Goal: Check status: Check status

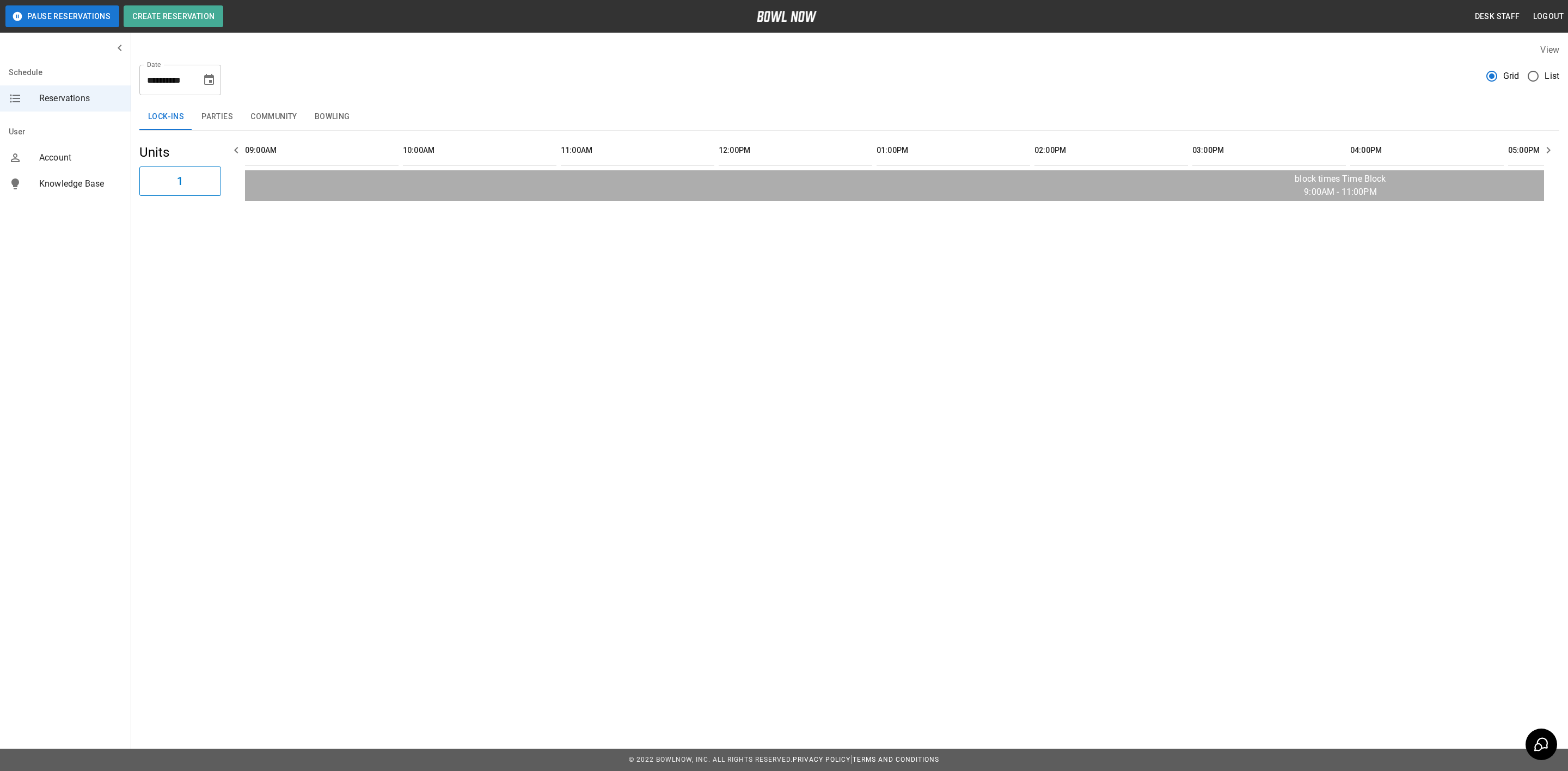
scroll to position [0, 1384]
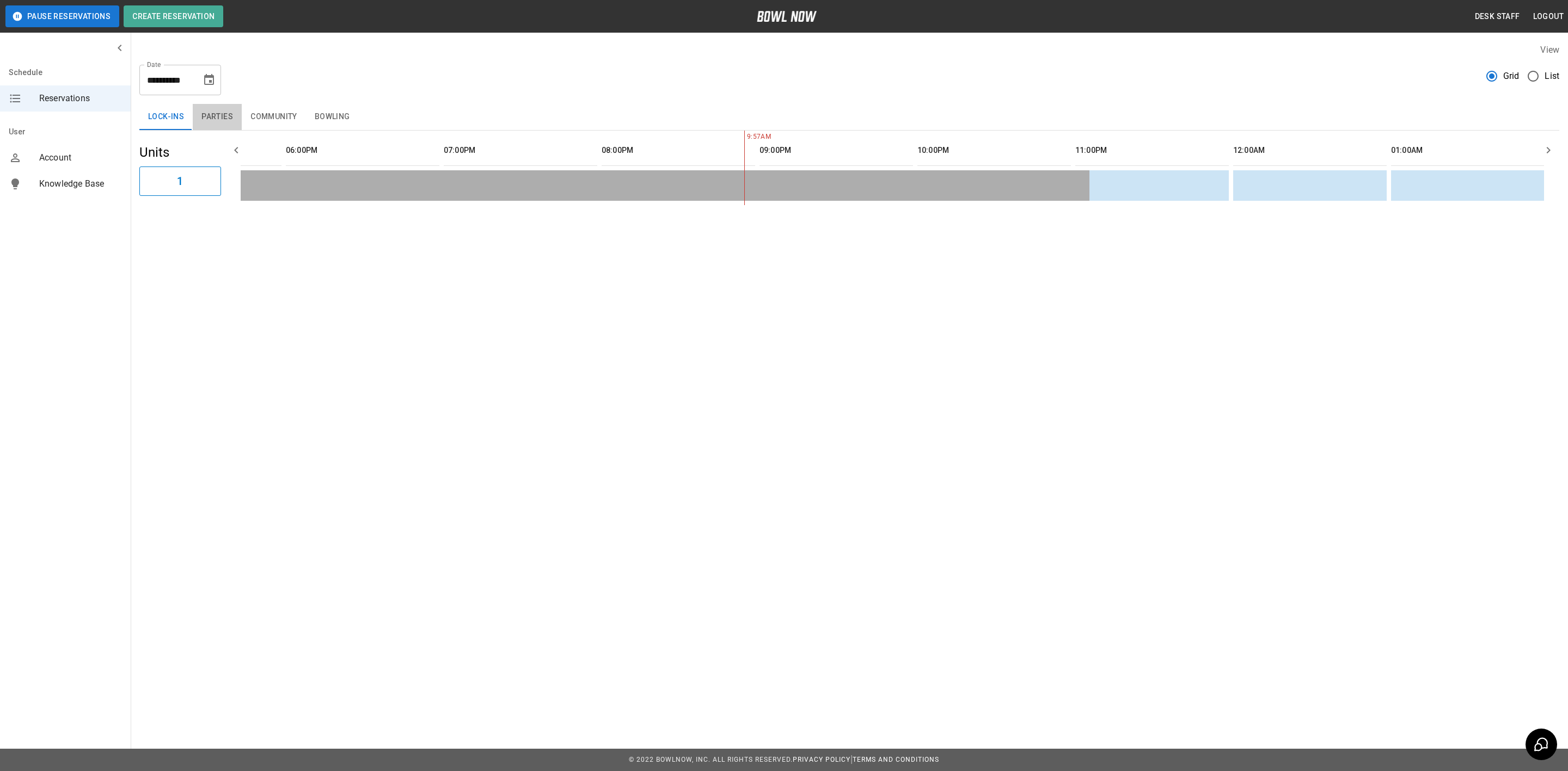
click at [208, 104] on button "Parties" at bounding box center [217, 117] width 49 height 26
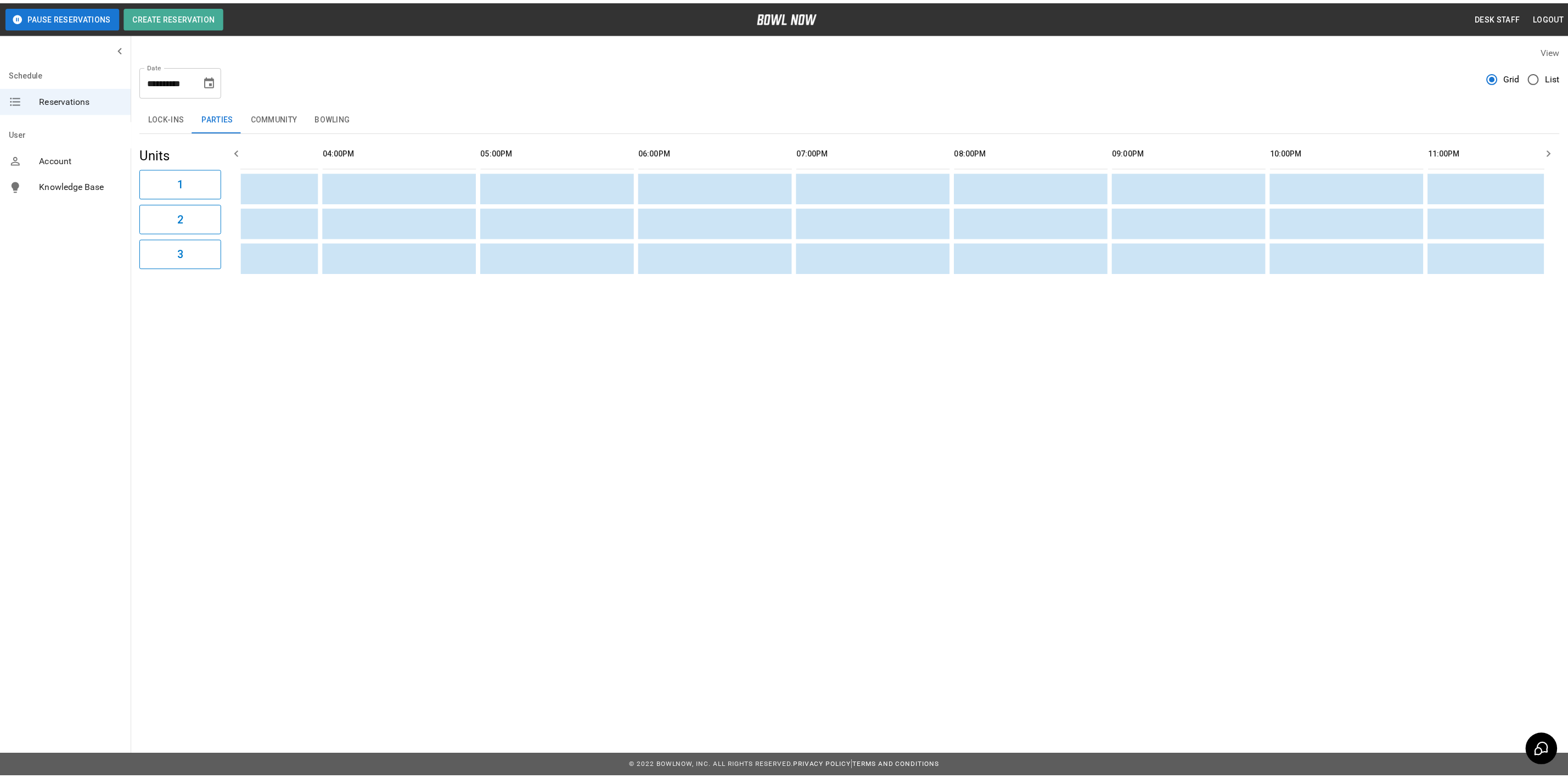
scroll to position [0, 0]
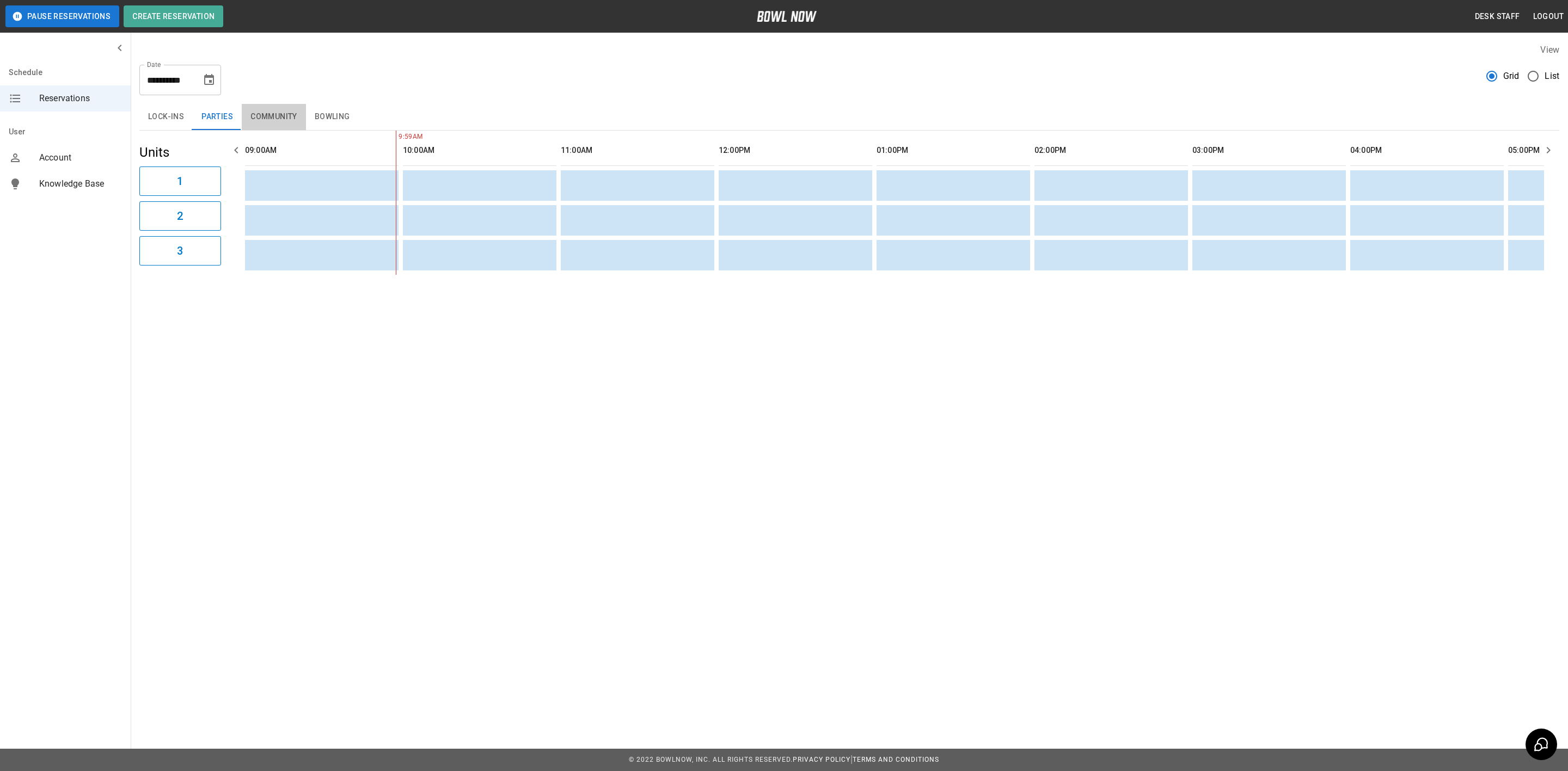
click at [259, 110] on button "Community" at bounding box center [274, 117] width 65 height 26
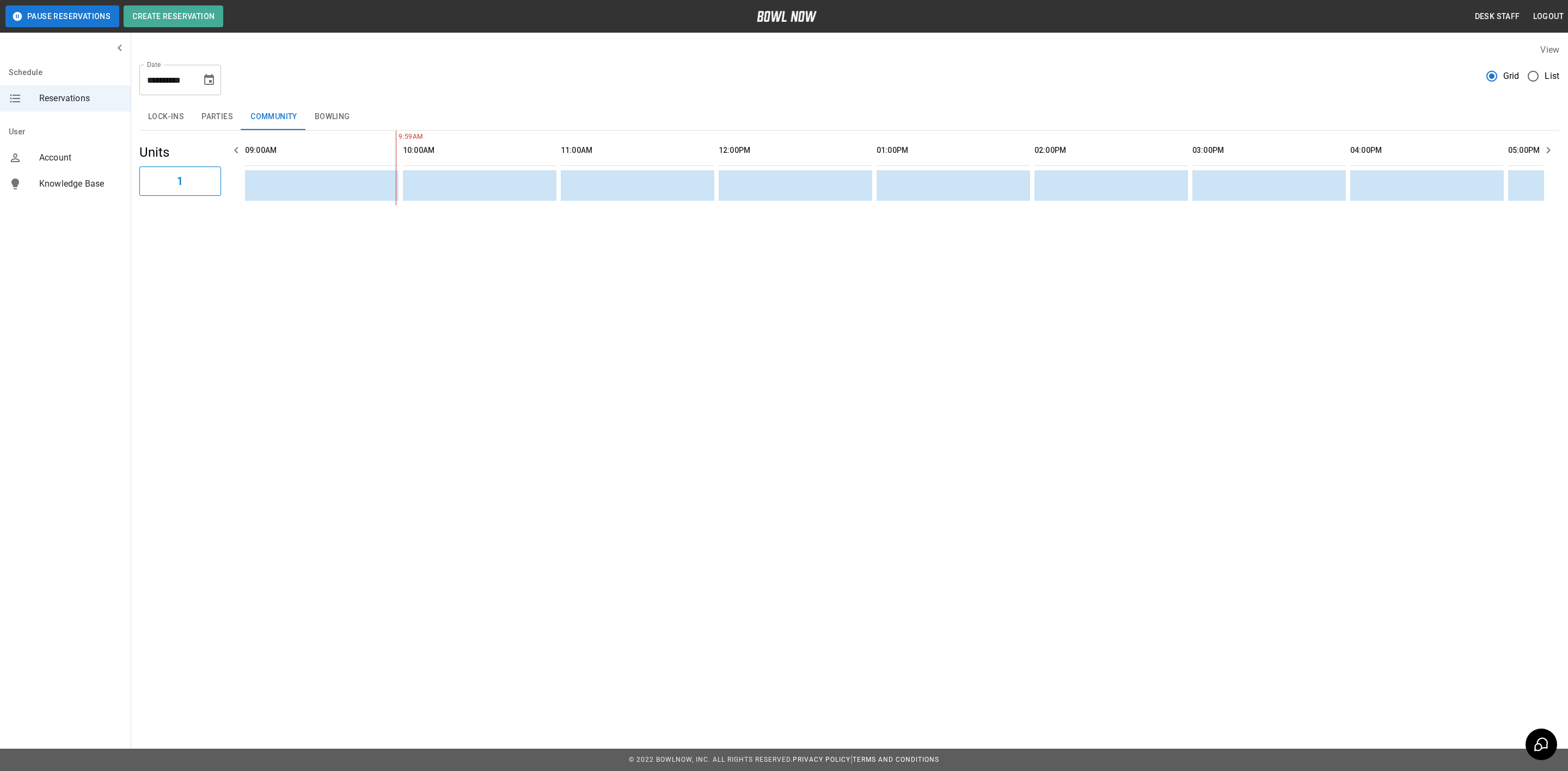
click at [206, 75] on icon "Choose date, selected date is Sep 9, 2025" at bounding box center [209, 80] width 10 height 11
click at [189, 178] on button "11" at bounding box center [188, 178] width 19 height 19
click at [334, 125] on button "Bowling" at bounding box center [332, 117] width 53 height 26
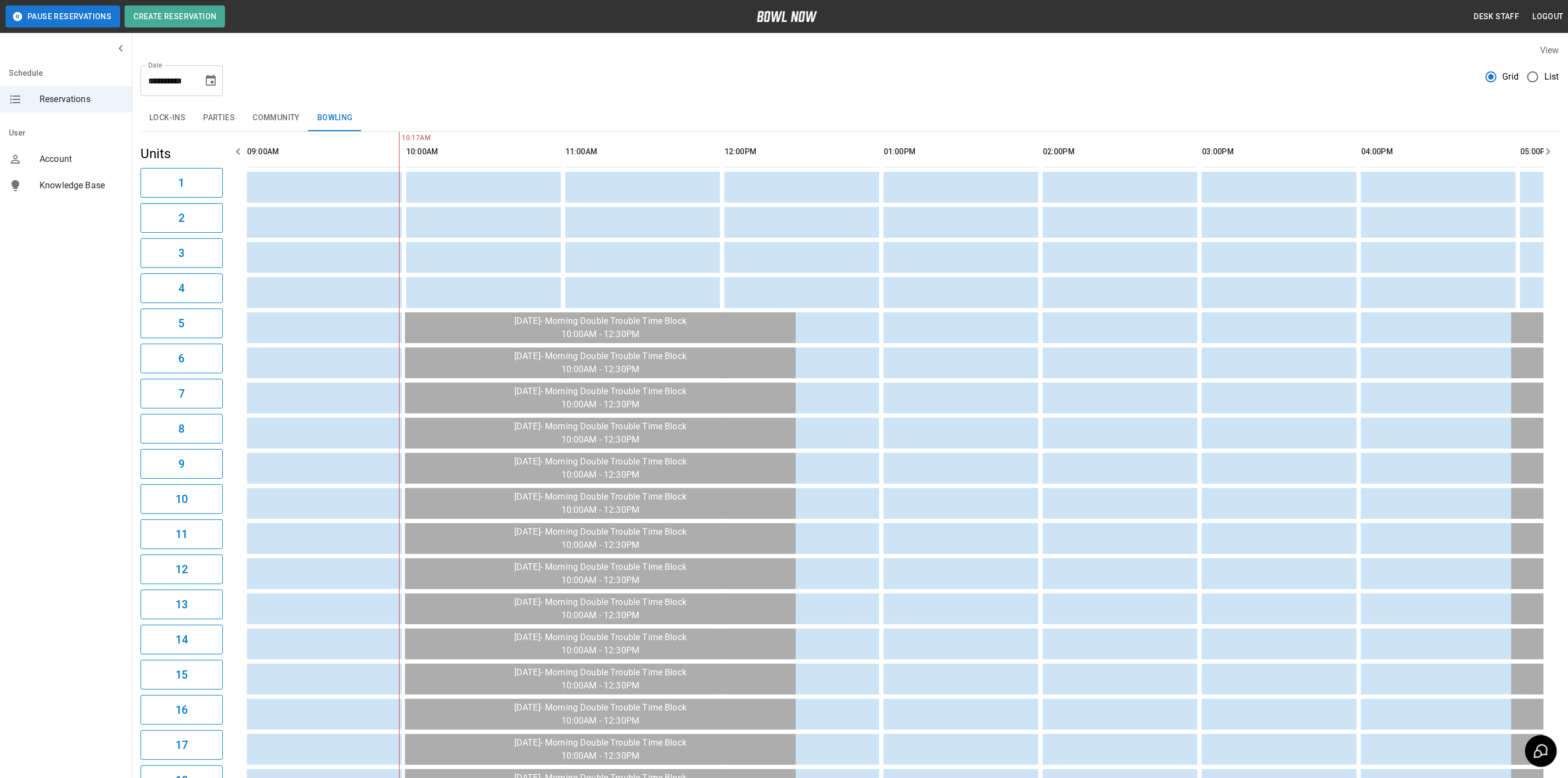
click at [191, 80] on input "**********" at bounding box center [168, 80] width 55 height 31
click at [210, 80] on icon "Choose date, selected date is Sep 11, 2025" at bounding box center [210, 80] width 13 height 13
click at [101, 221] on button "21" at bounding box center [102, 222] width 20 height 20
click at [97, 196] on button "14" at bounding box center [102, 201] width 20 height 20
type input "**********"
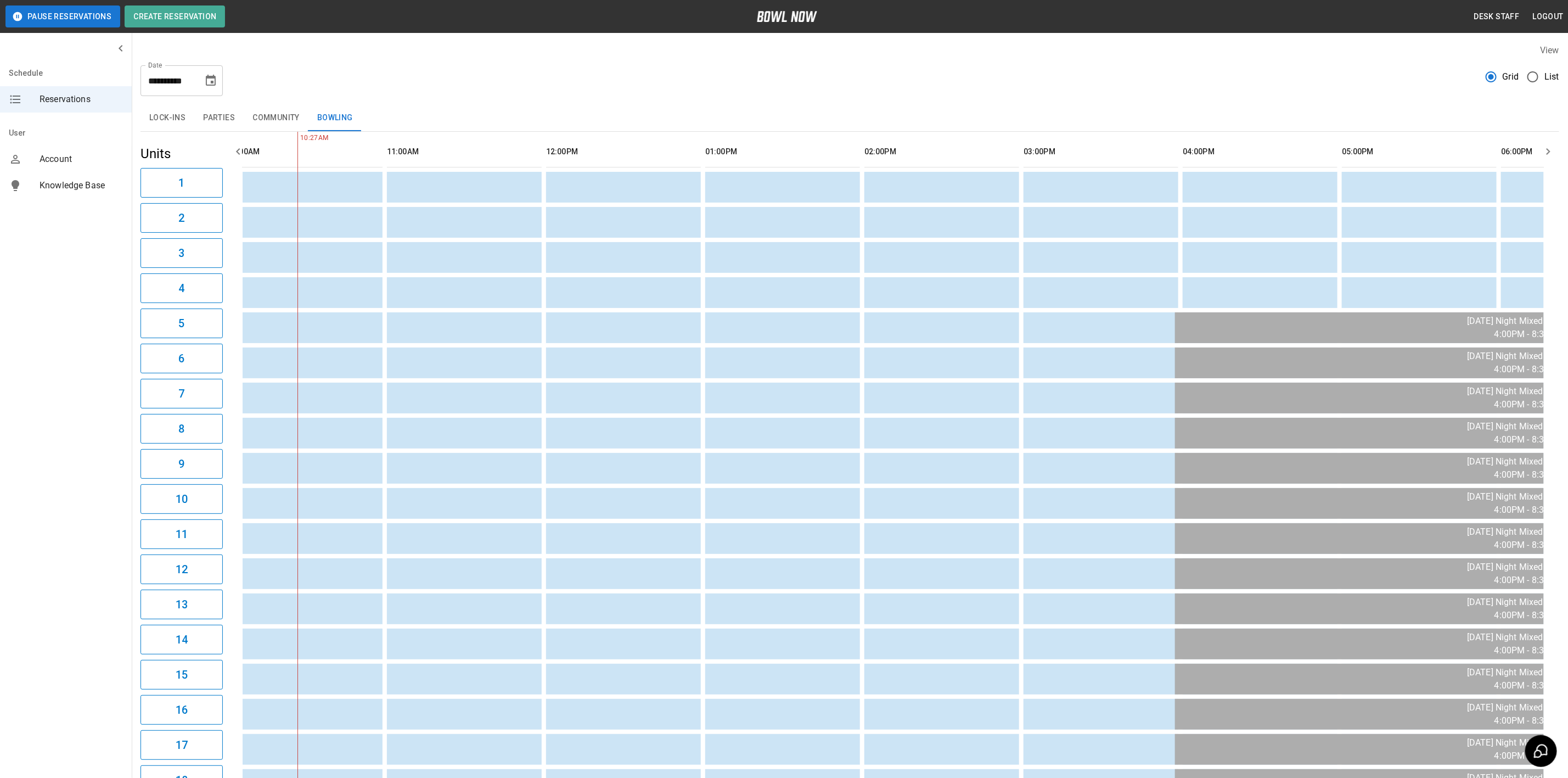
scroll to position [0, 179]
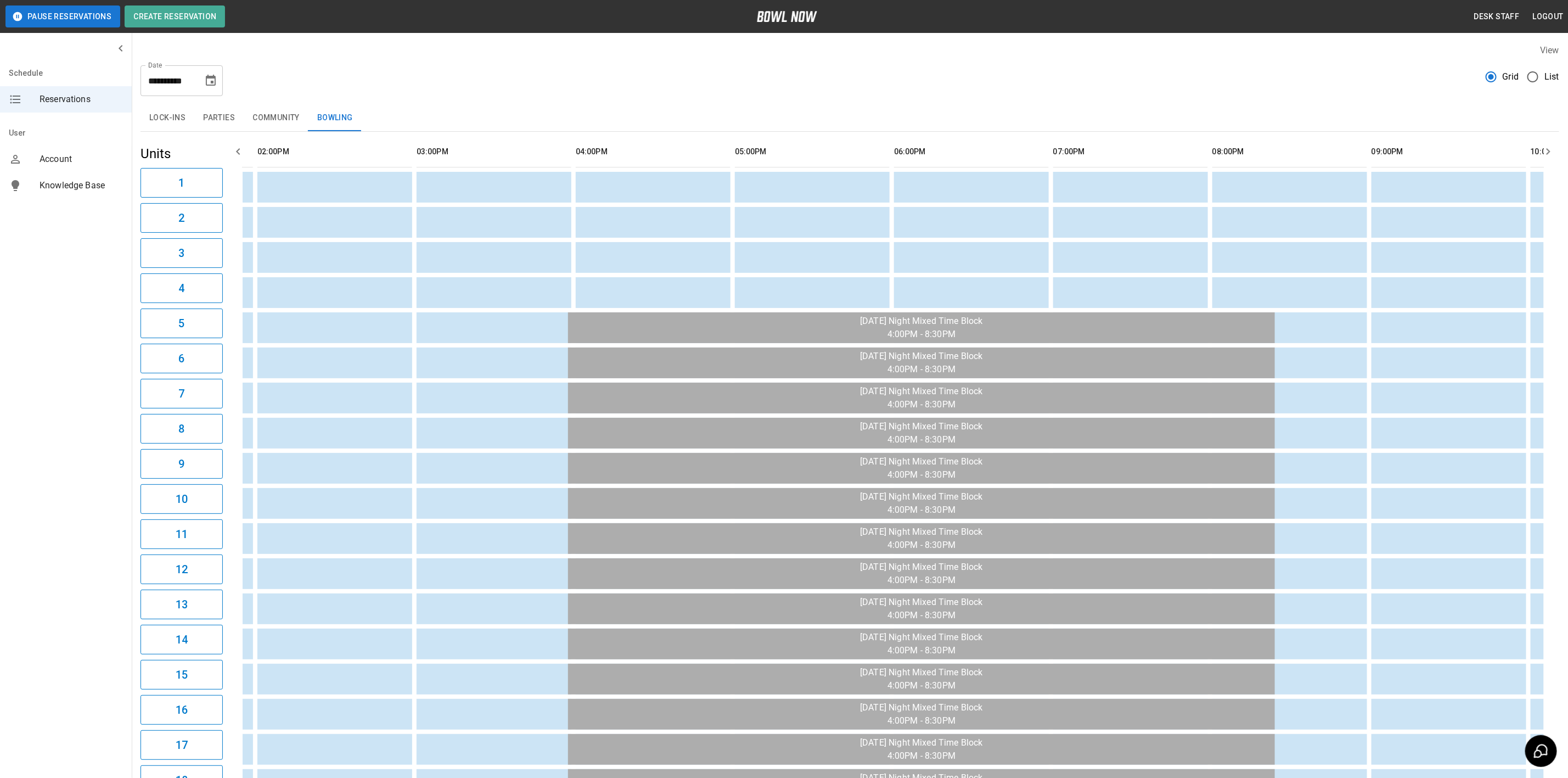
click at [210, 75] on icon "Choose date, selected date is Sep 14, 2025" at bounding box center [210, 80] width 13 height 13
click at [277, 119] on button "Community" at bounding box center [276, 118] width 65 height 26
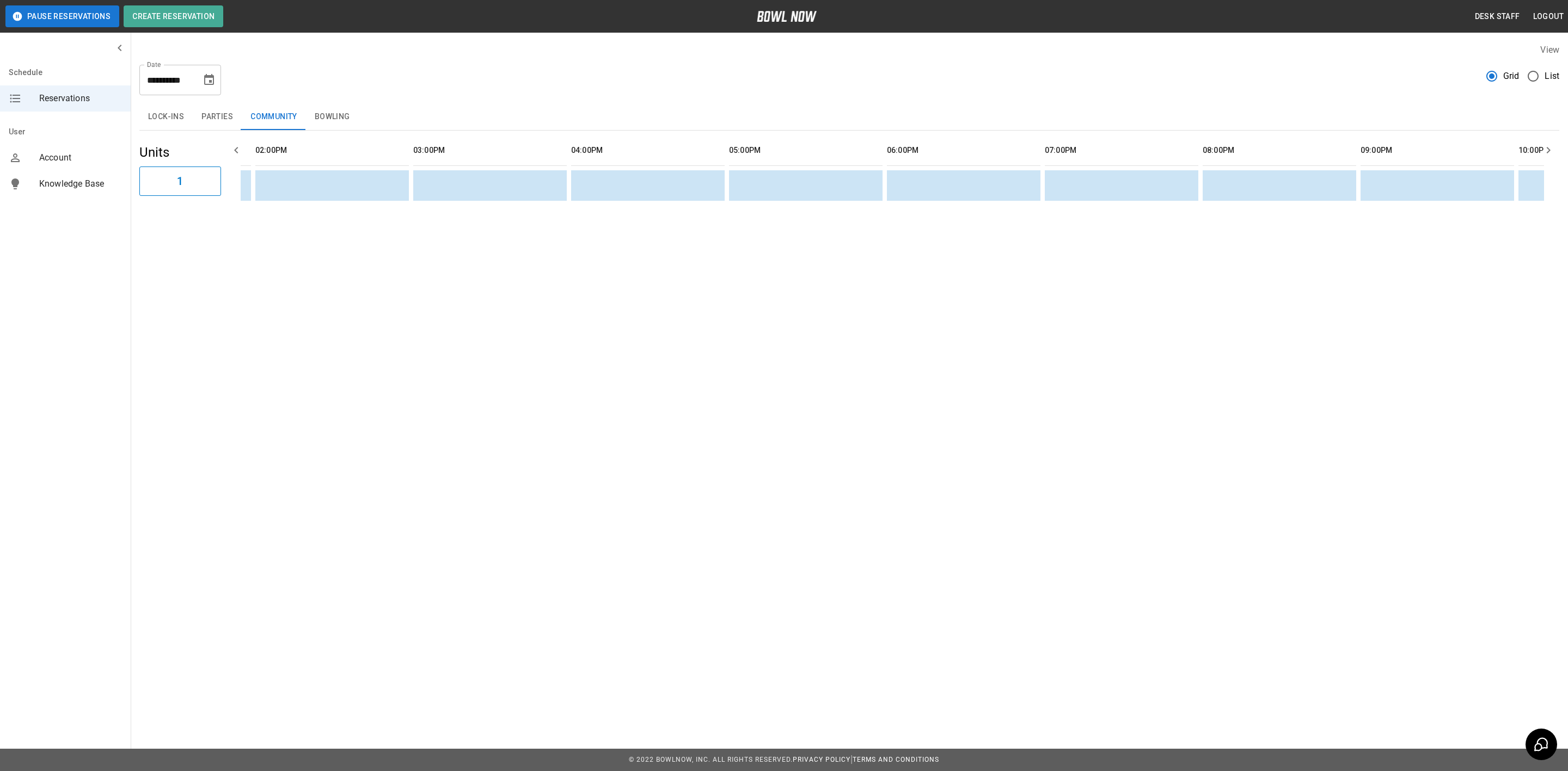
click at [211, 116] on button "Parties" at bounding box center [217, 117] width 49 height 26
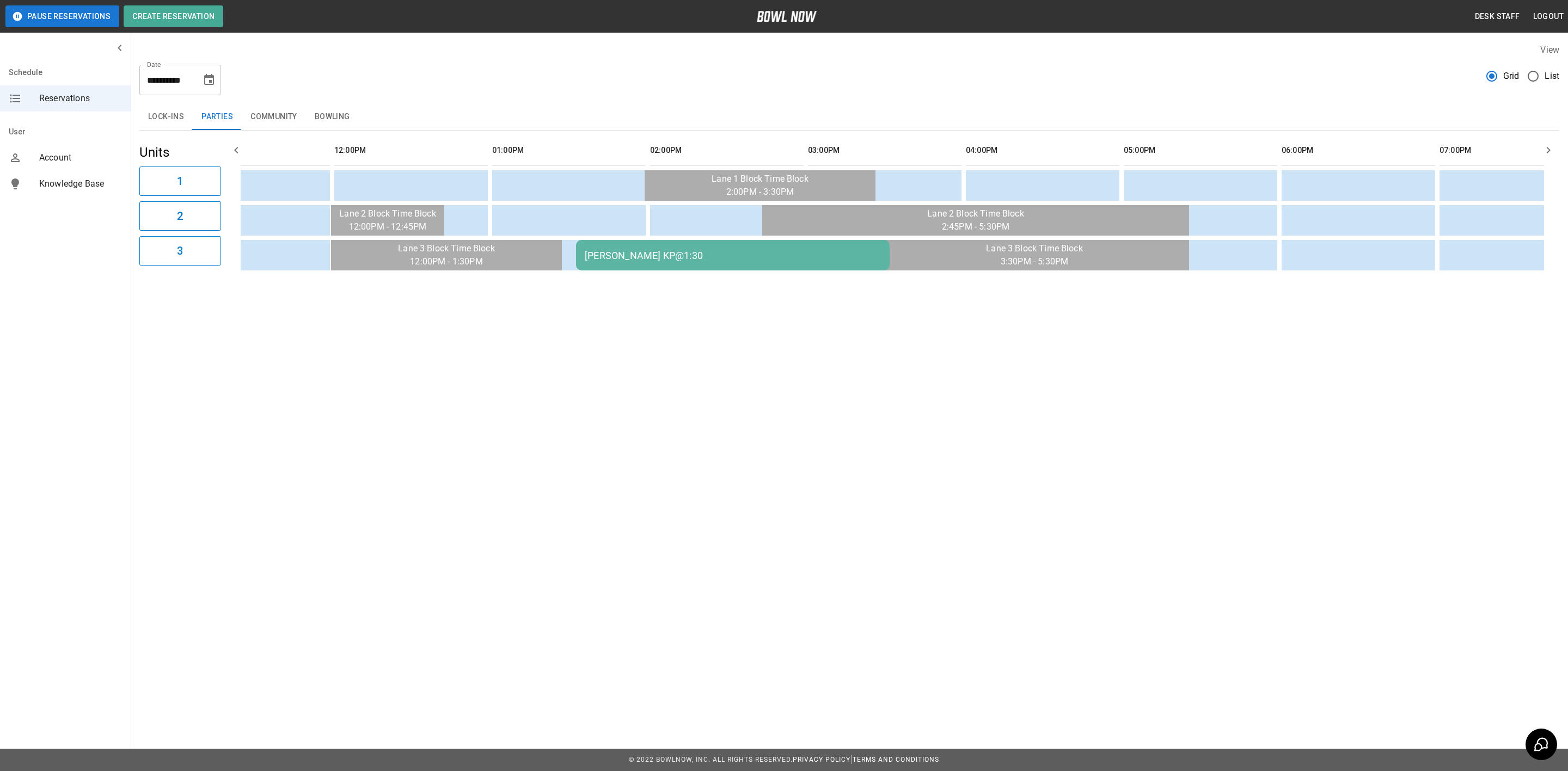
click at [691, 250] on div "[PERSON_NAME] KP@1:30" at bounding box center [733, 256] width 296 height 12
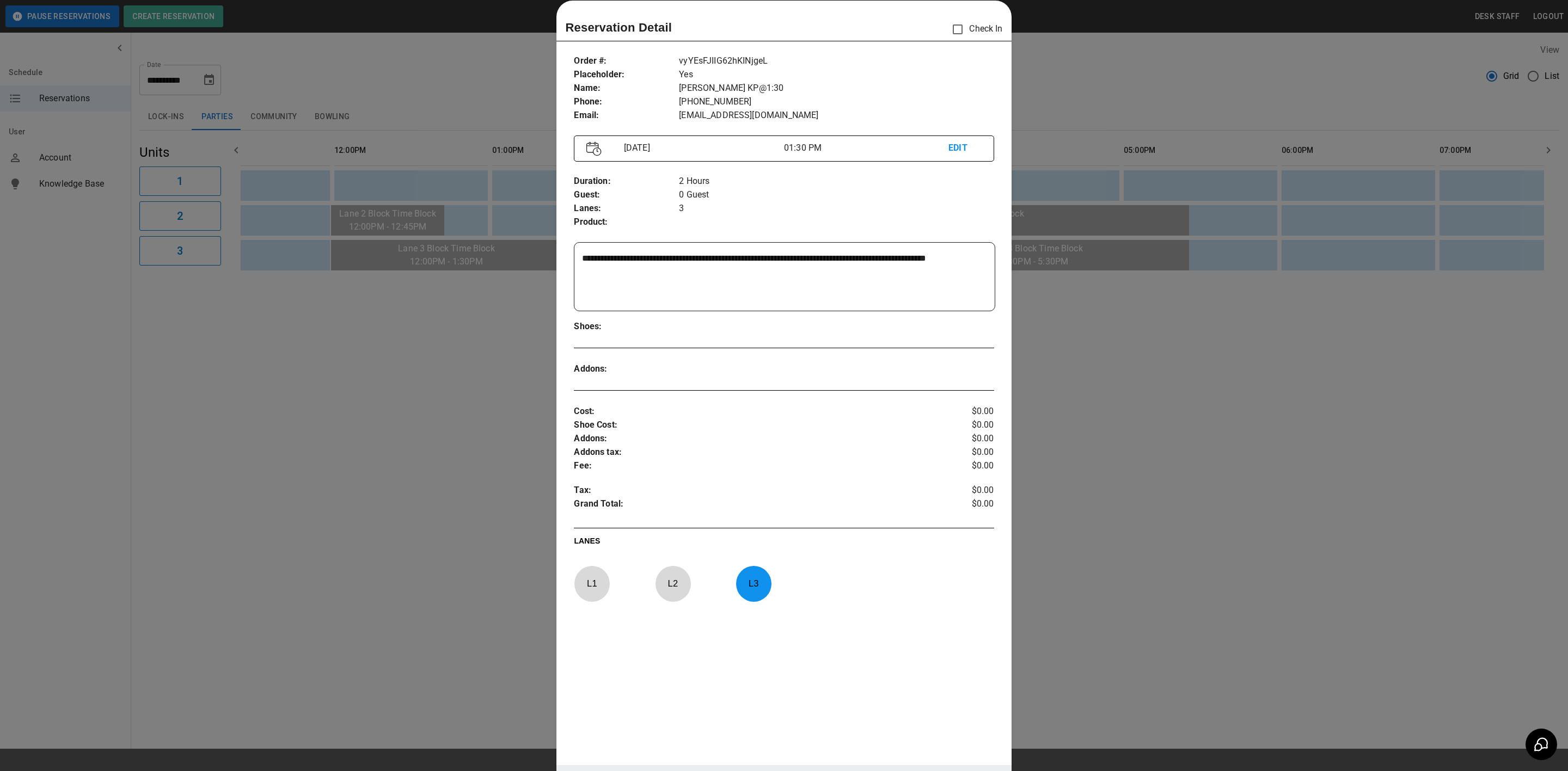
click at [407, 359] on div at bounding box center [784, 385] width 1568 height 771
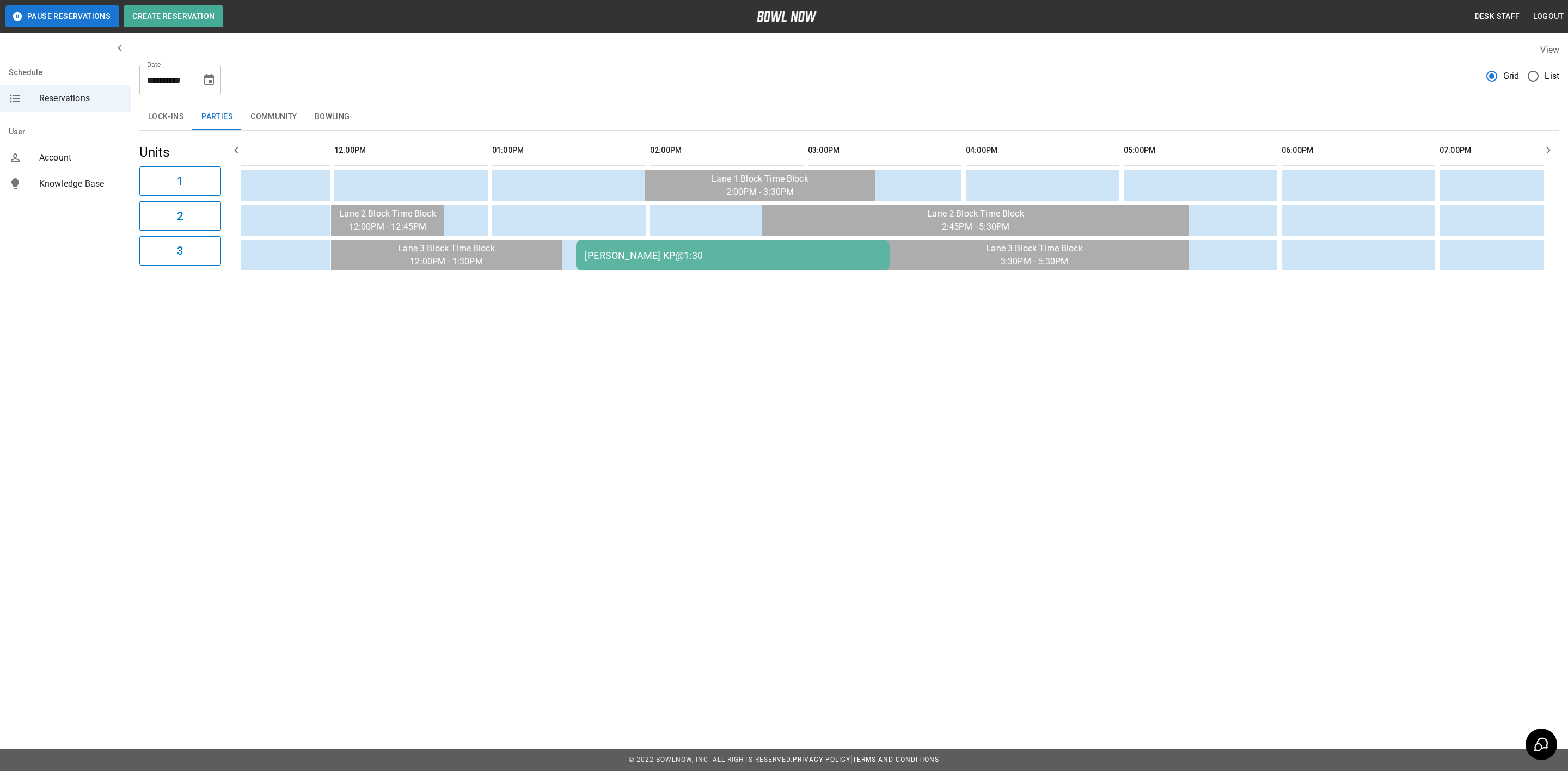
click at [587, 257] on div "[PERSON_NAME] KP@1:30" at bounding box center [733, 256] width 296 height 12
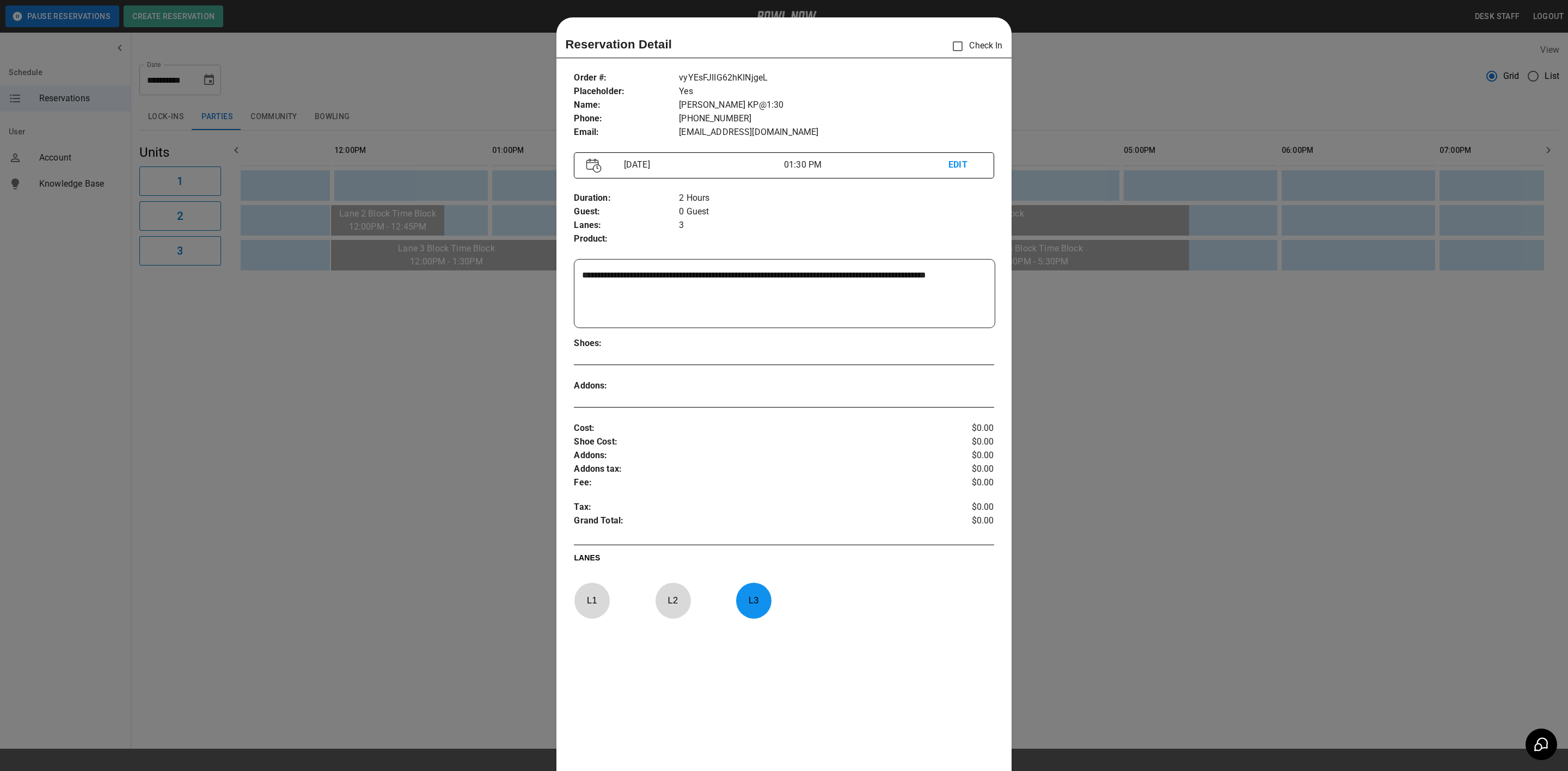
scroll to position [17, 0]
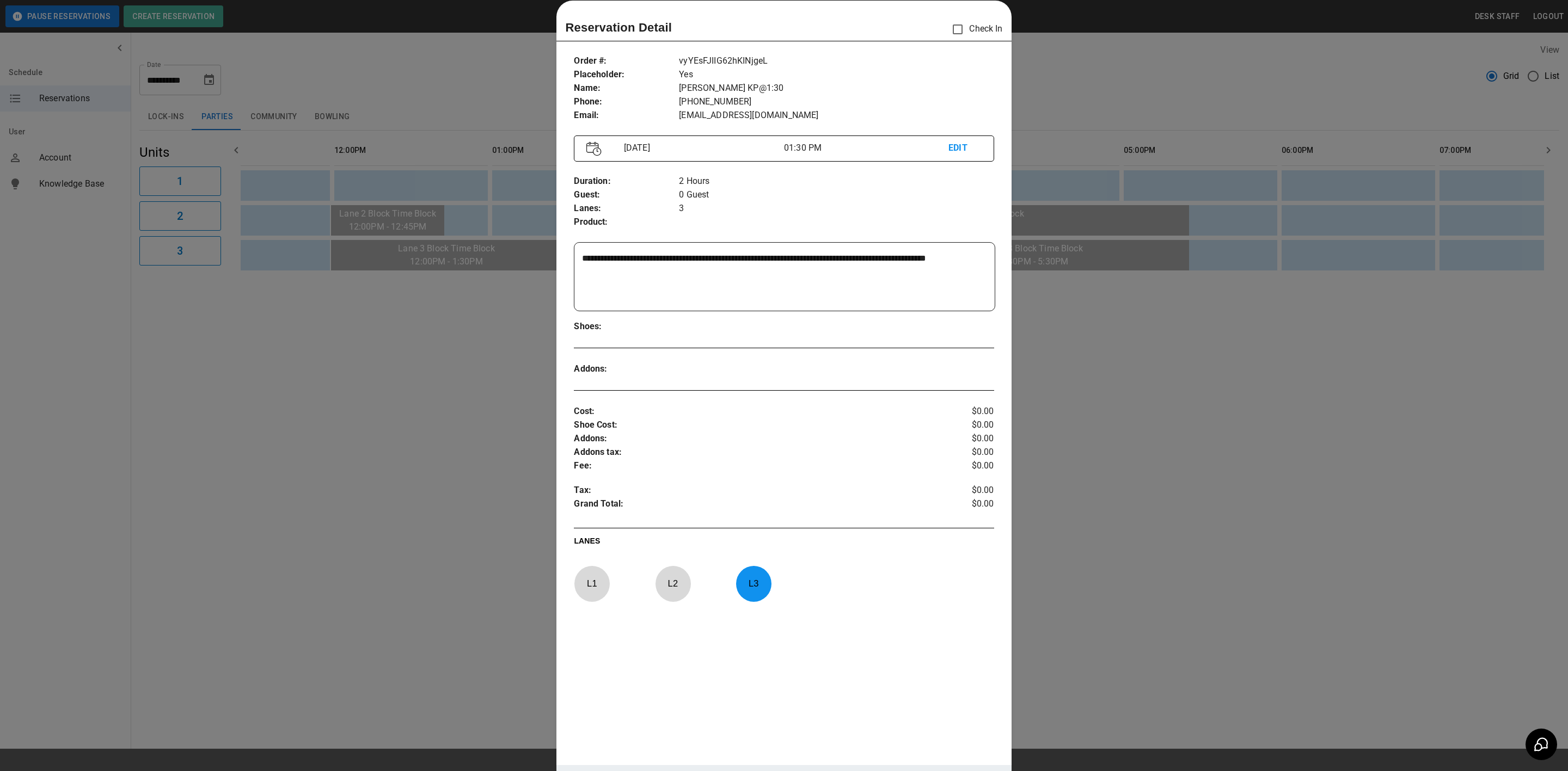
click at [399, 407] on div at bounding box center [784, 385] width 1568 height 771
